Goal: Navigation & Orientation: Find specific page/section

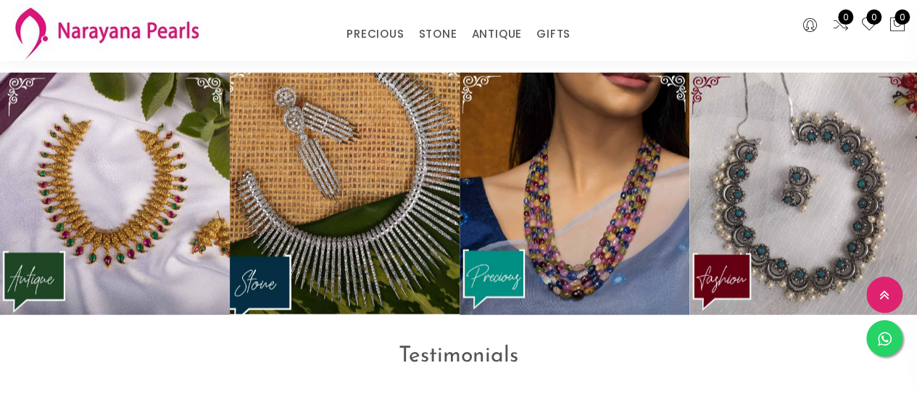
scroll to position [1824, 0]
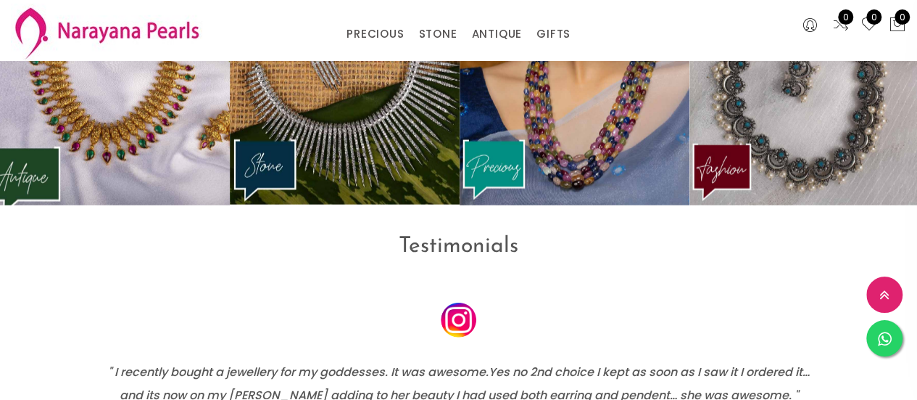
click at [159, 137] on img at bounding box center [114, 84] width 253 height 266
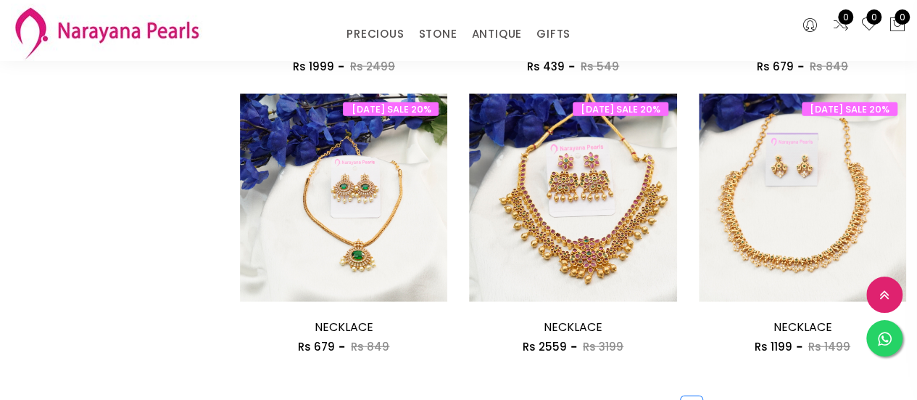
scroll to position [1885, 0]
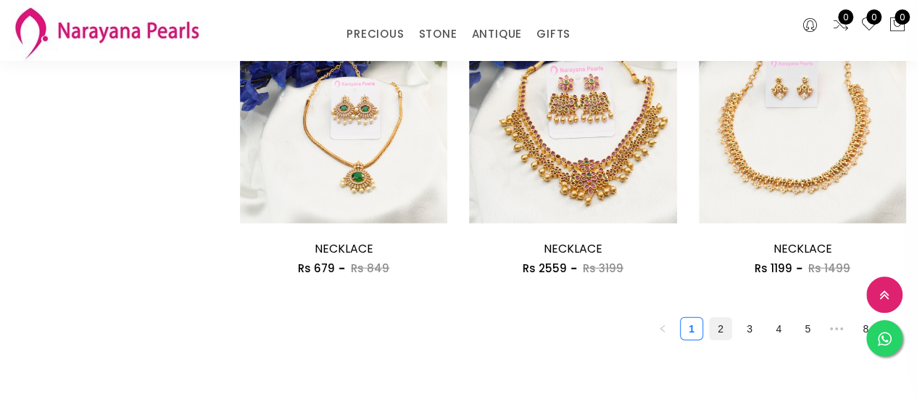
click at [721, 331] on link "2" at bounding box center [721, 329] width 22 height 22
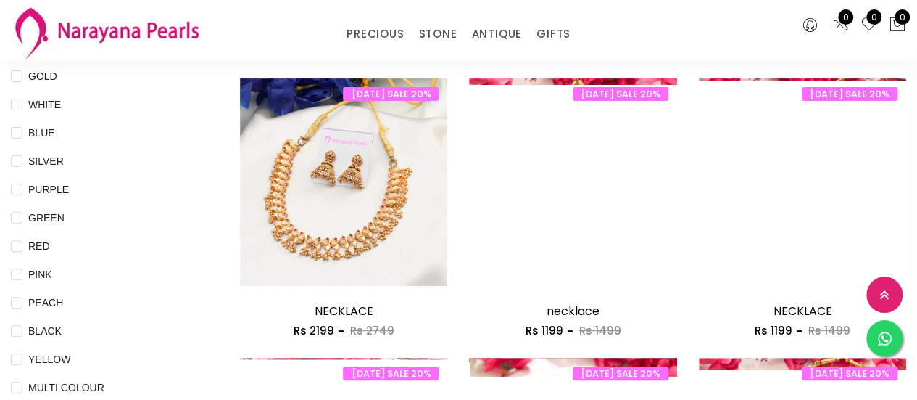
scroll to position [145, 0]
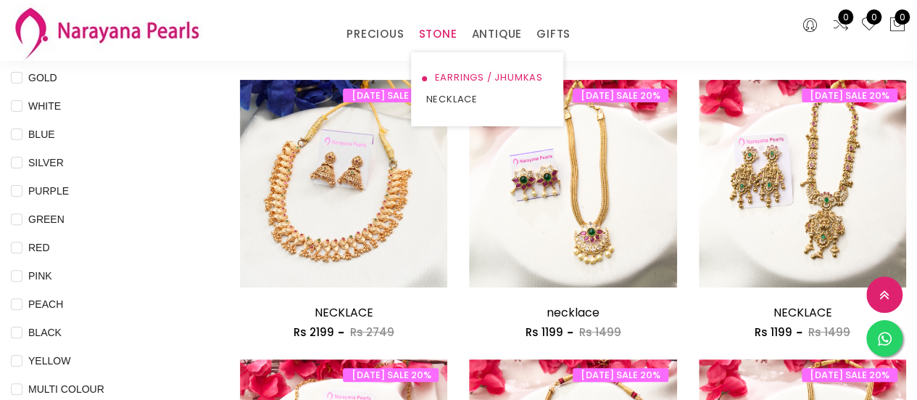
click at [458, 79] on link "EARRINGS / JHUMKAS" at bounding box center [487, 78] width 123 height 22
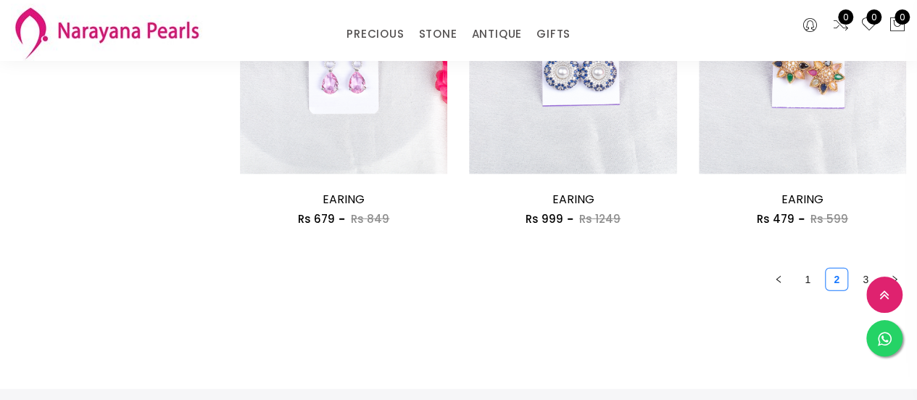
scroll to position [1958, 0]
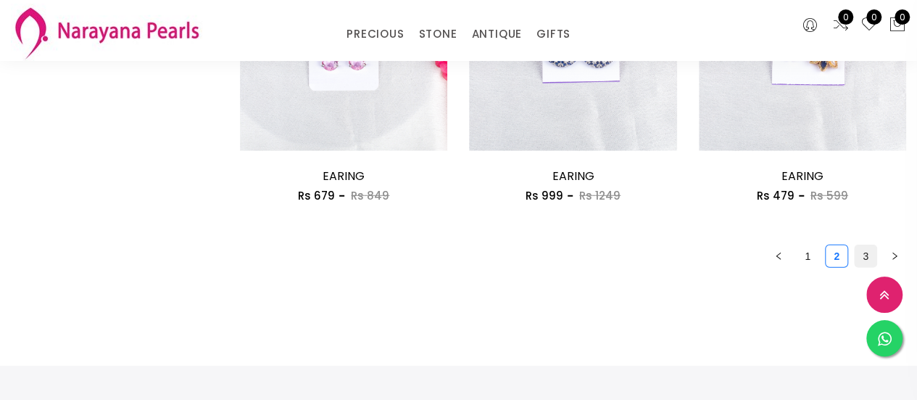
click at [864, 257] on link "3" at bounding box center [866, 256] width 22 height 22
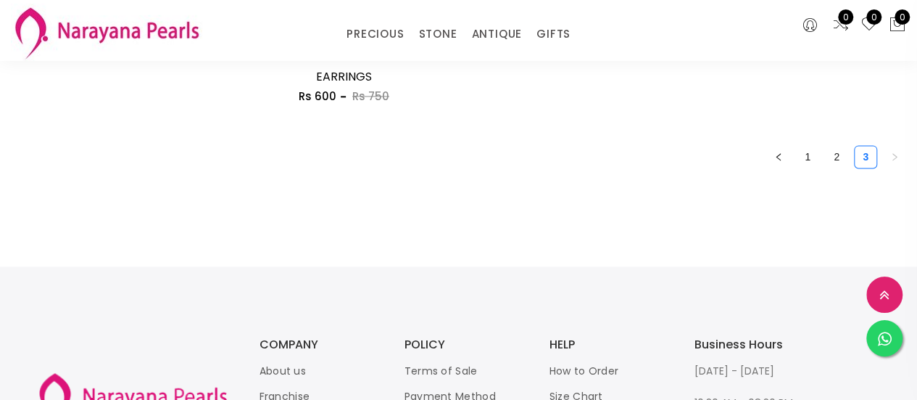
scroll to position [943, 0]
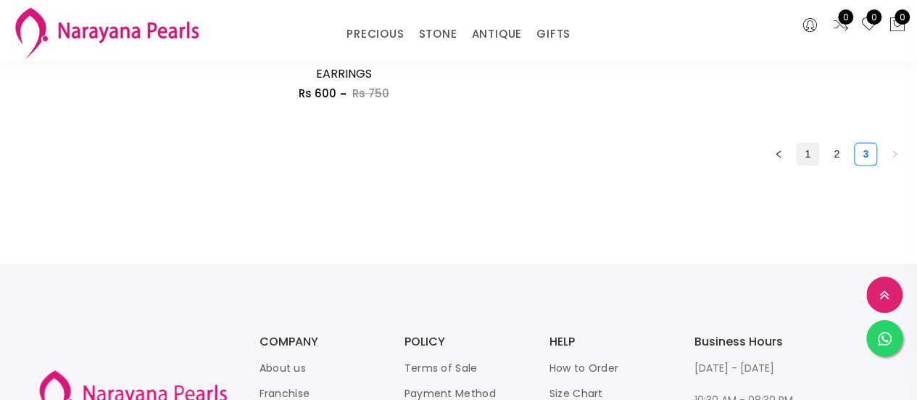
click at [811, 149] on link "1" at bounding box center [808, 154] width 22 height 22
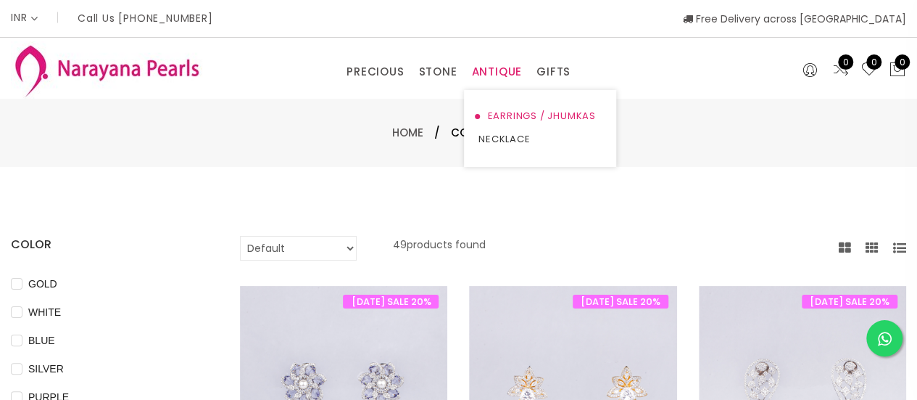
click at [571, 120] on link "EARRINGS / JHUMKAS" at bounding box center [540, 115] width 123 height 23
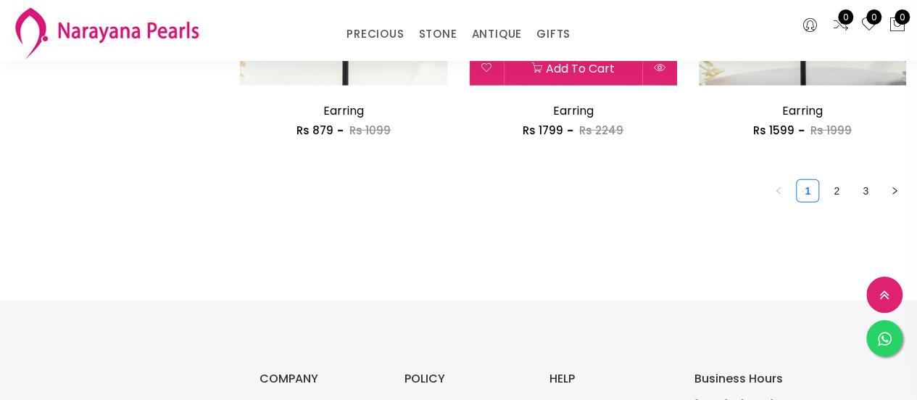
scroll to position [2030, 0]
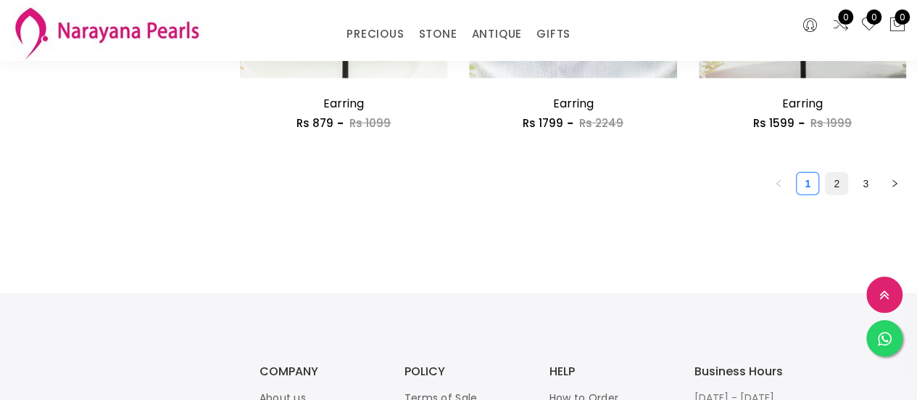
click at [833, 185] on link "2" at bounding box center [837, 184] width 22 height 22
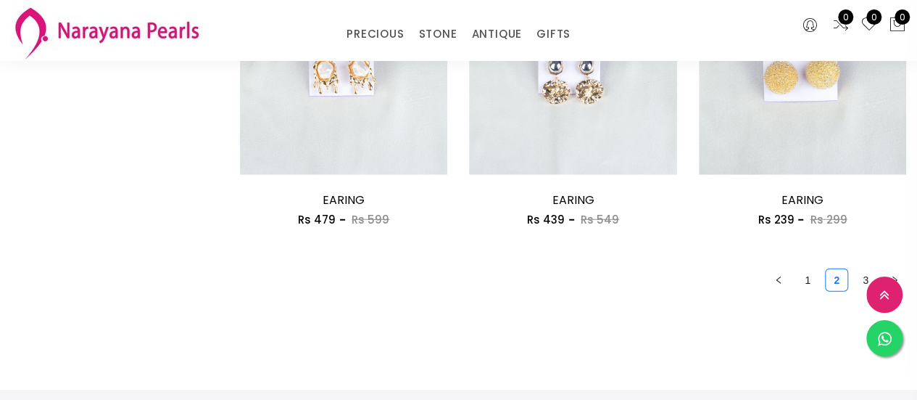
scroll to position [1958, 0]
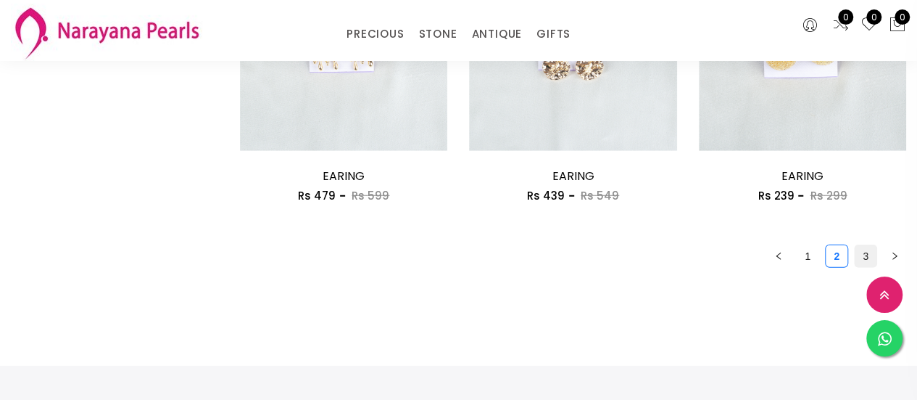
click at [864, 254] on link "3" at bounding box center [866, 256] width 22 height 22
